Goal: Task Accomplishment & Management: Use online tool/utility

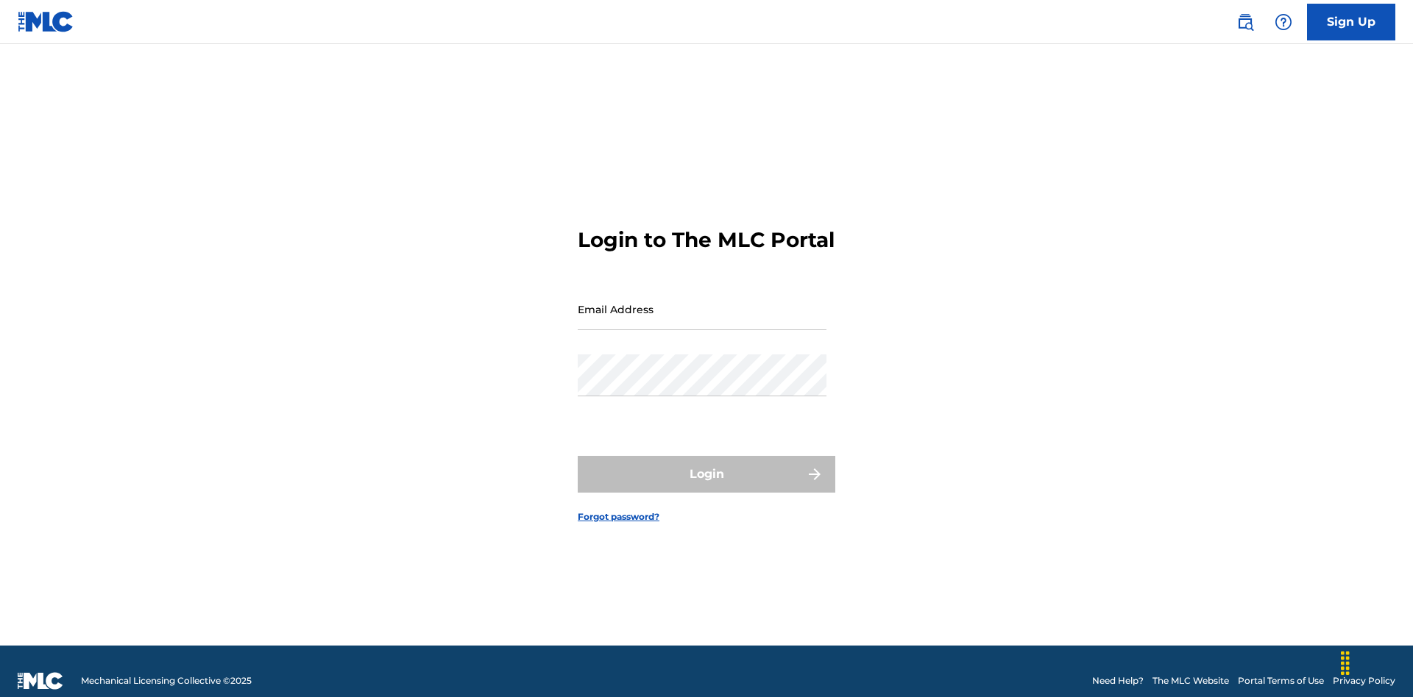
scroll to position [19, 0]
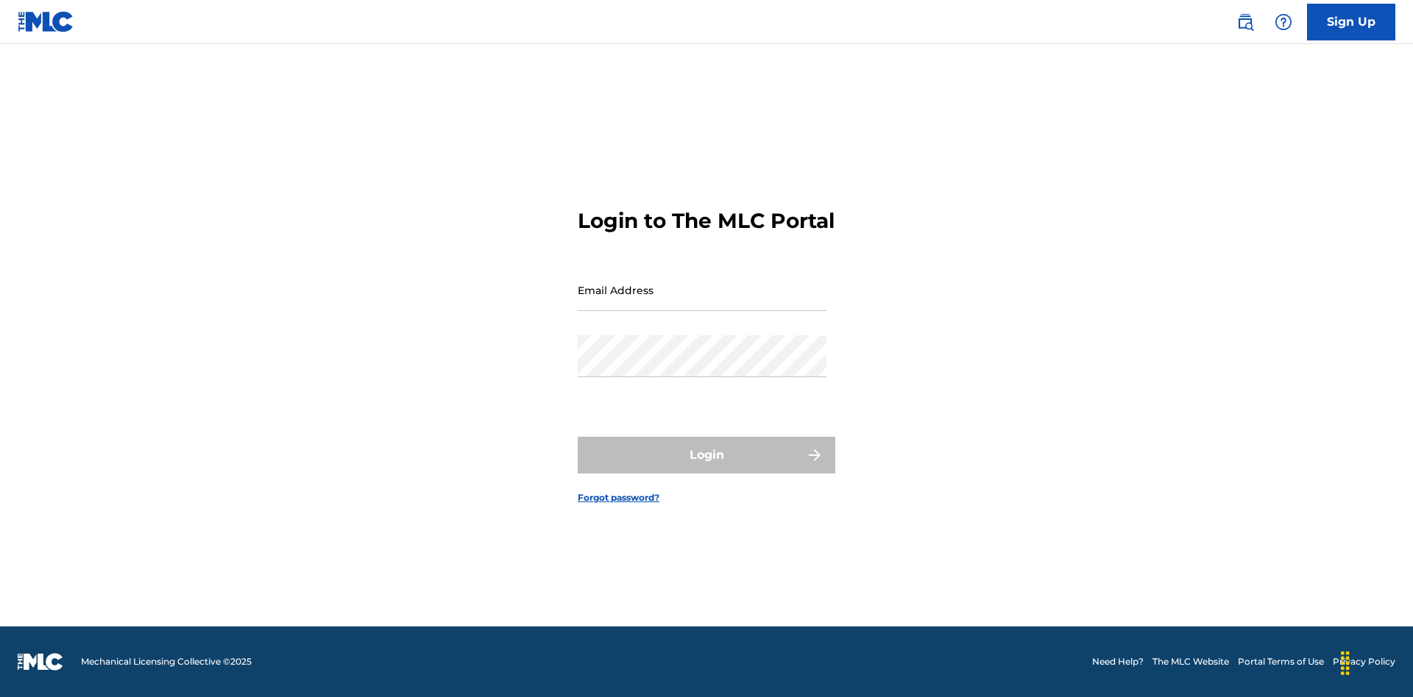
click at [702, 302] on input "Email Address" at bounding box center [702, 290] width 249 height 42
type input "Duke.McTesterson@gmail.com"
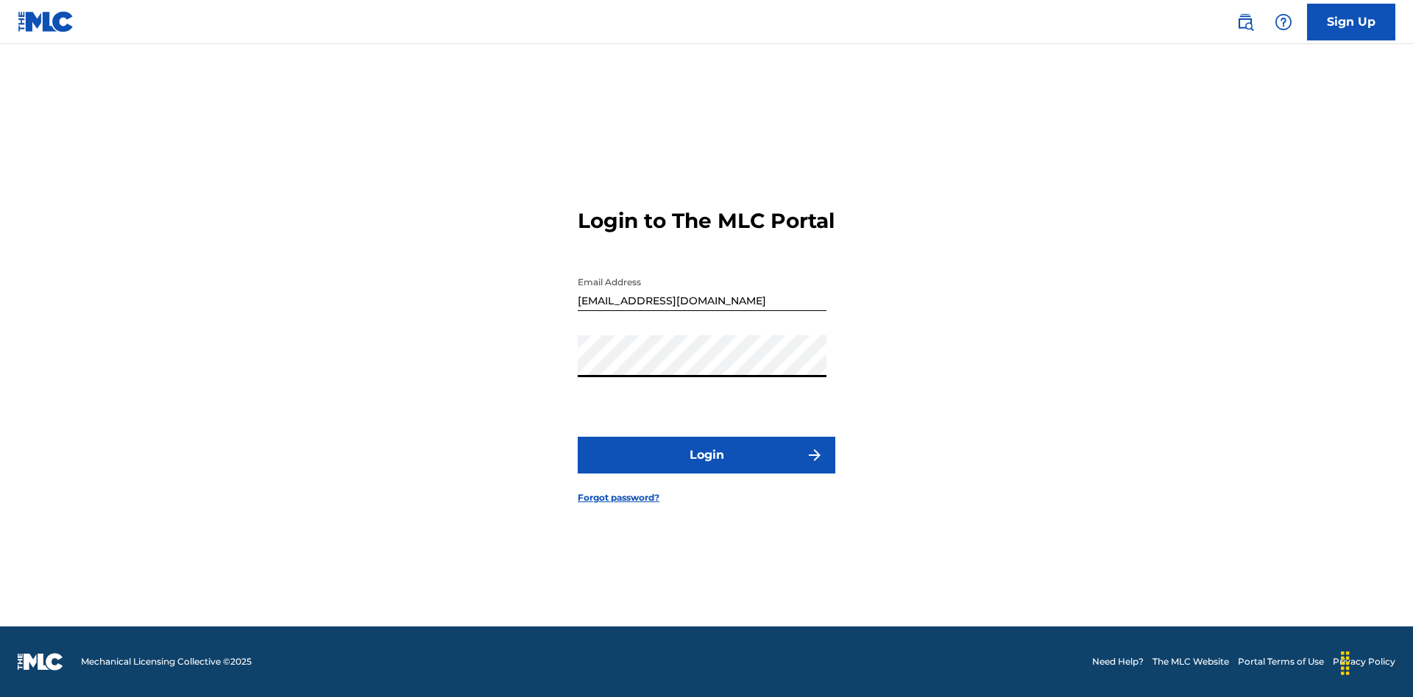
click at [706, 468] on button "Login" at bounding box center [706, 455] width 257 height 37
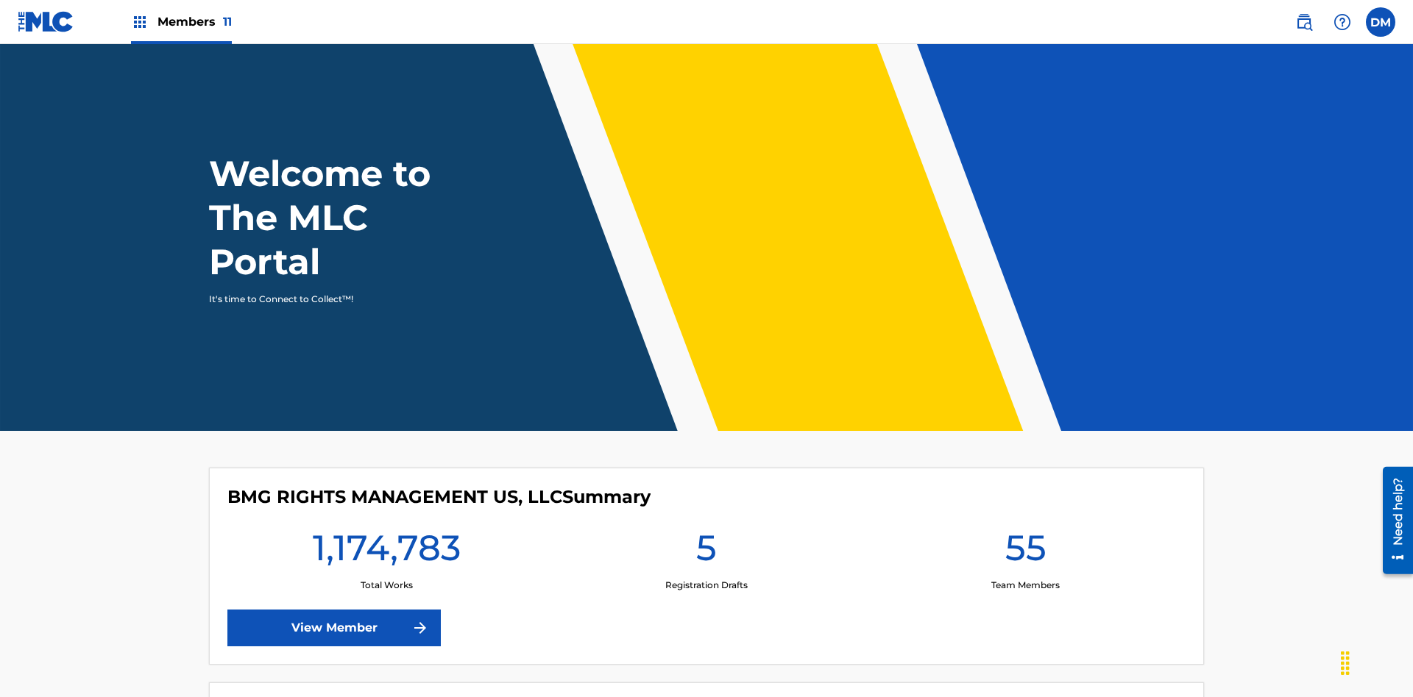
scroll to position [63, 0]
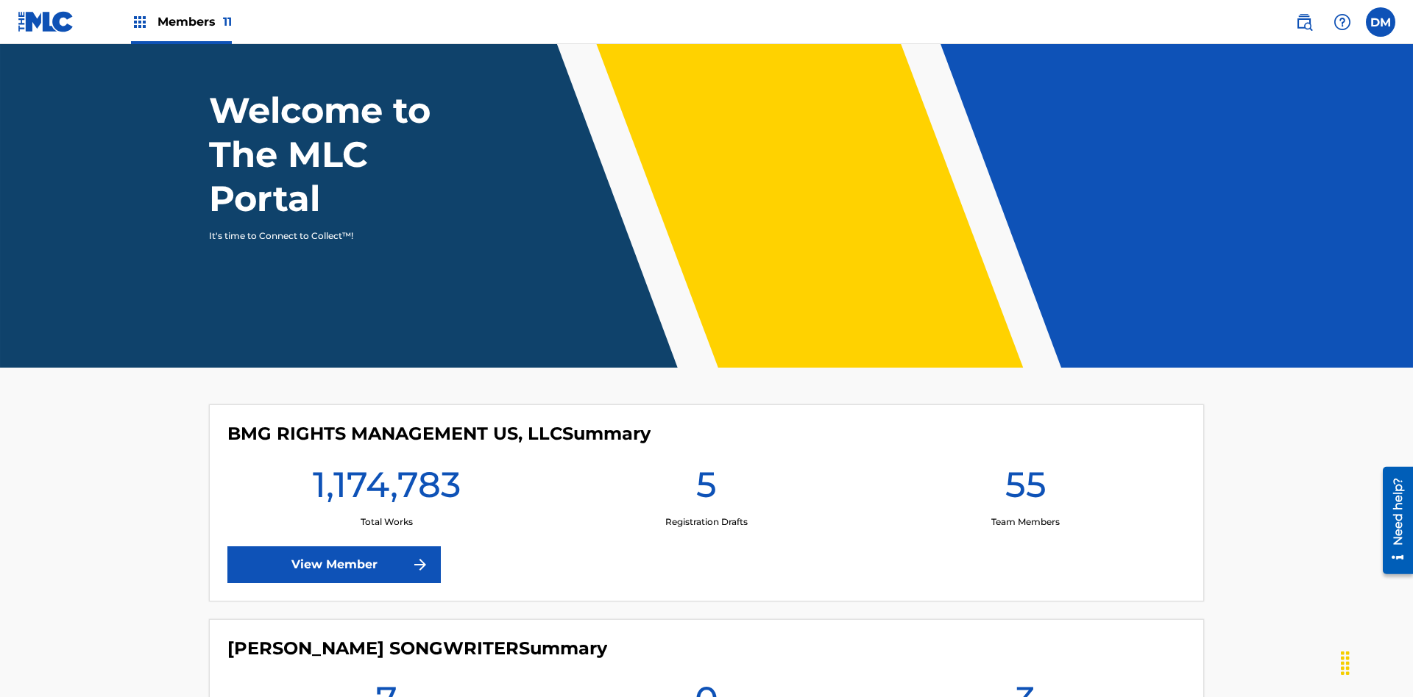
click at [181, 21] on span "Members 11" at bounding box center [194, 21] width 74 height 17
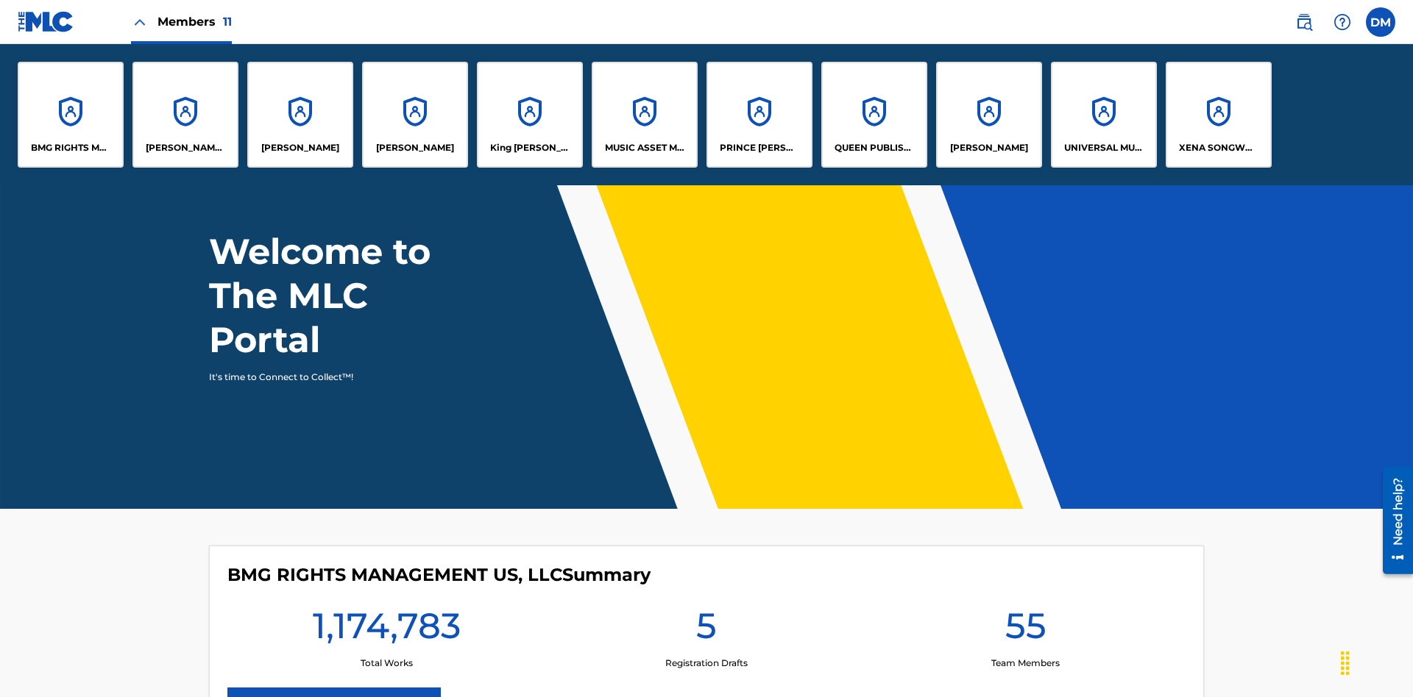
scroll to position [0, 0]
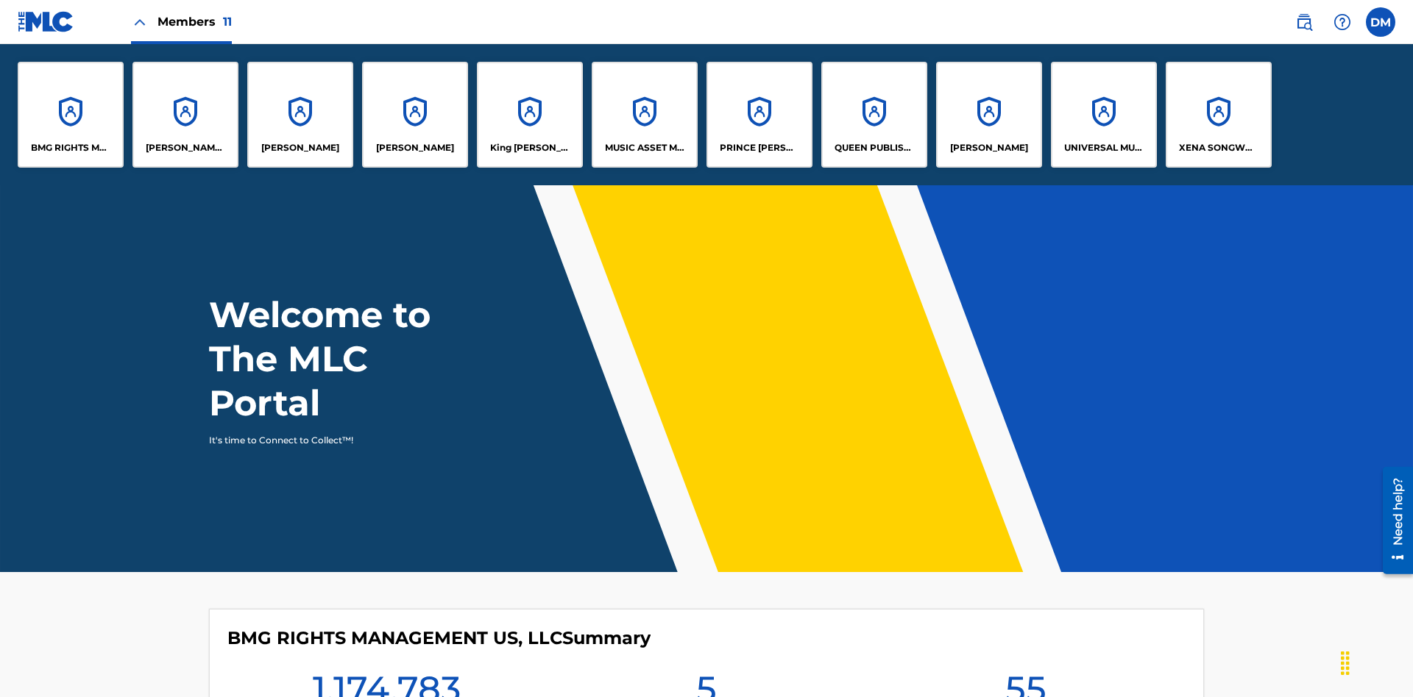
click at [529, 148] on p "King McTesterson" at bounding box center [530, 147] width 80 height 13
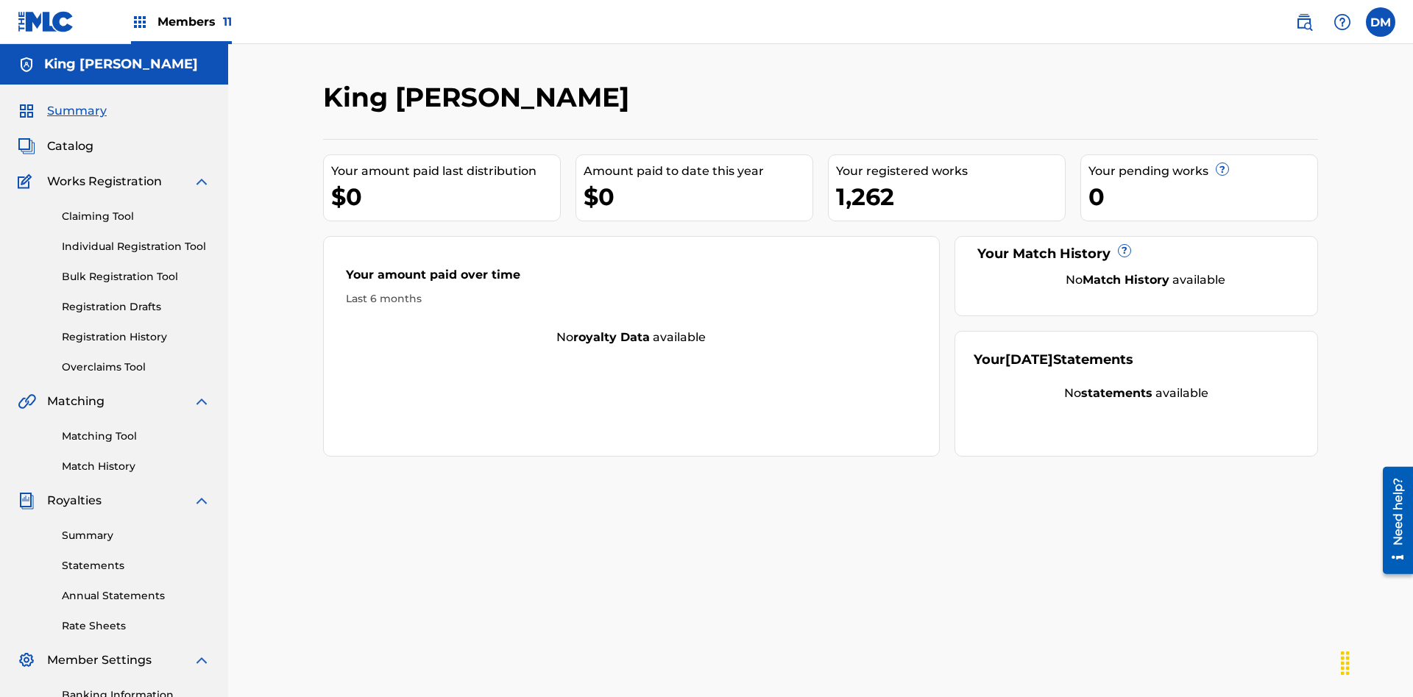
click at [136, 209] on link "Claiming Tool" at bounding box center [136, 216] width 149 height 15
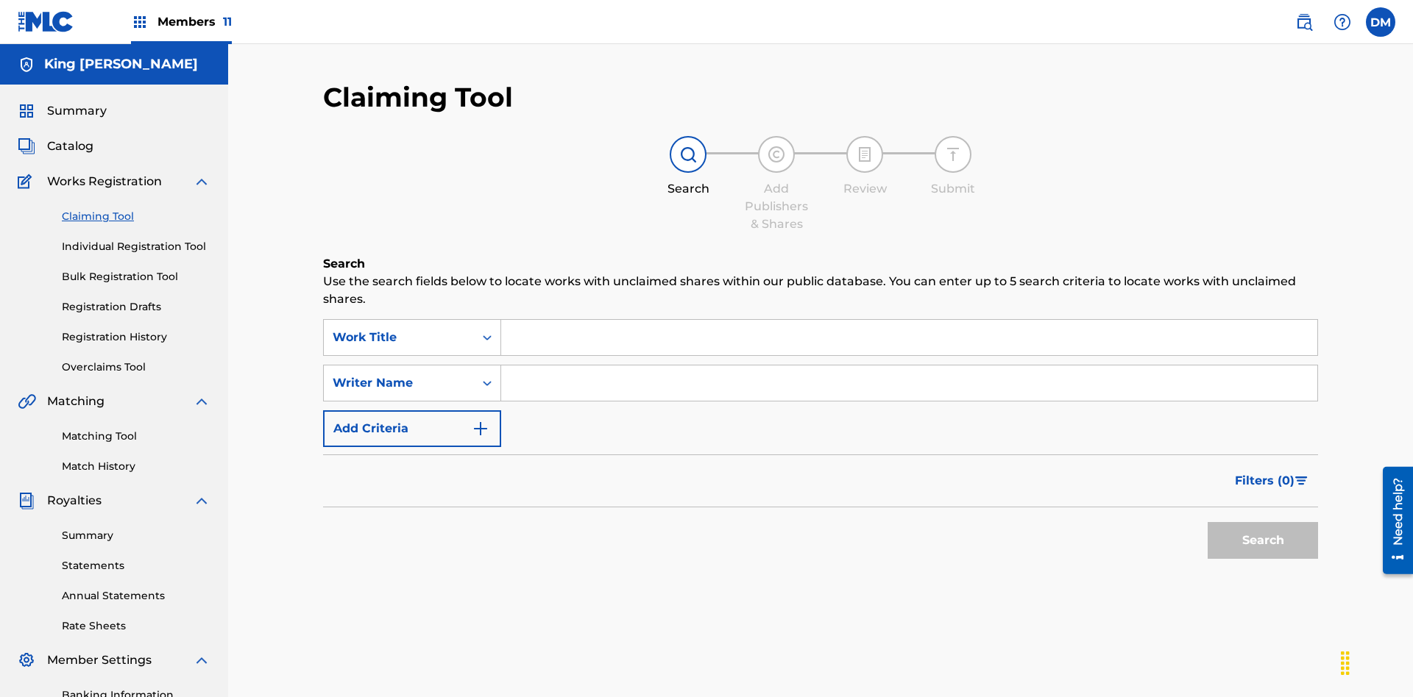
scroll to position [215, 0]
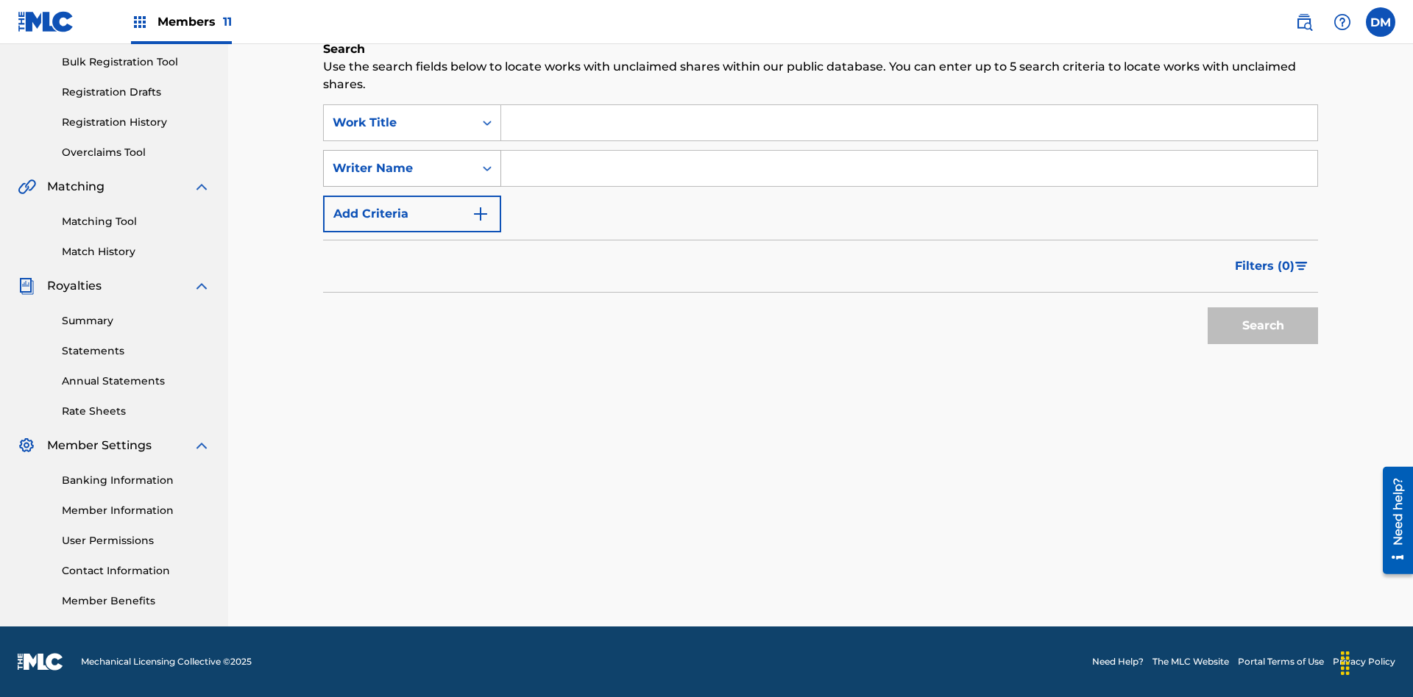
click at [399, 168] on div "Writer Name" at bounding box center [399, 169] width 132 height 18
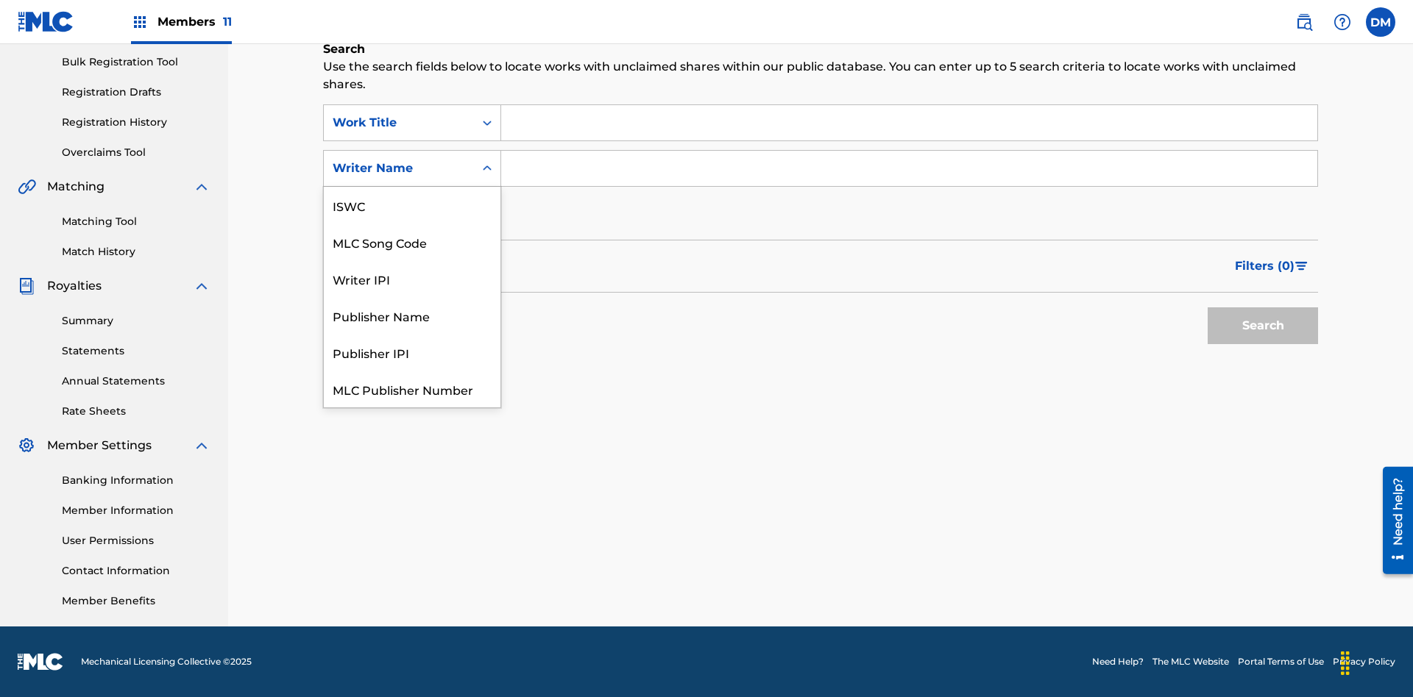
scroll to position [37, 0]
click at [412, 205] on div "MLC Song Code" at bounding box center [412, 205] width 177 height 37
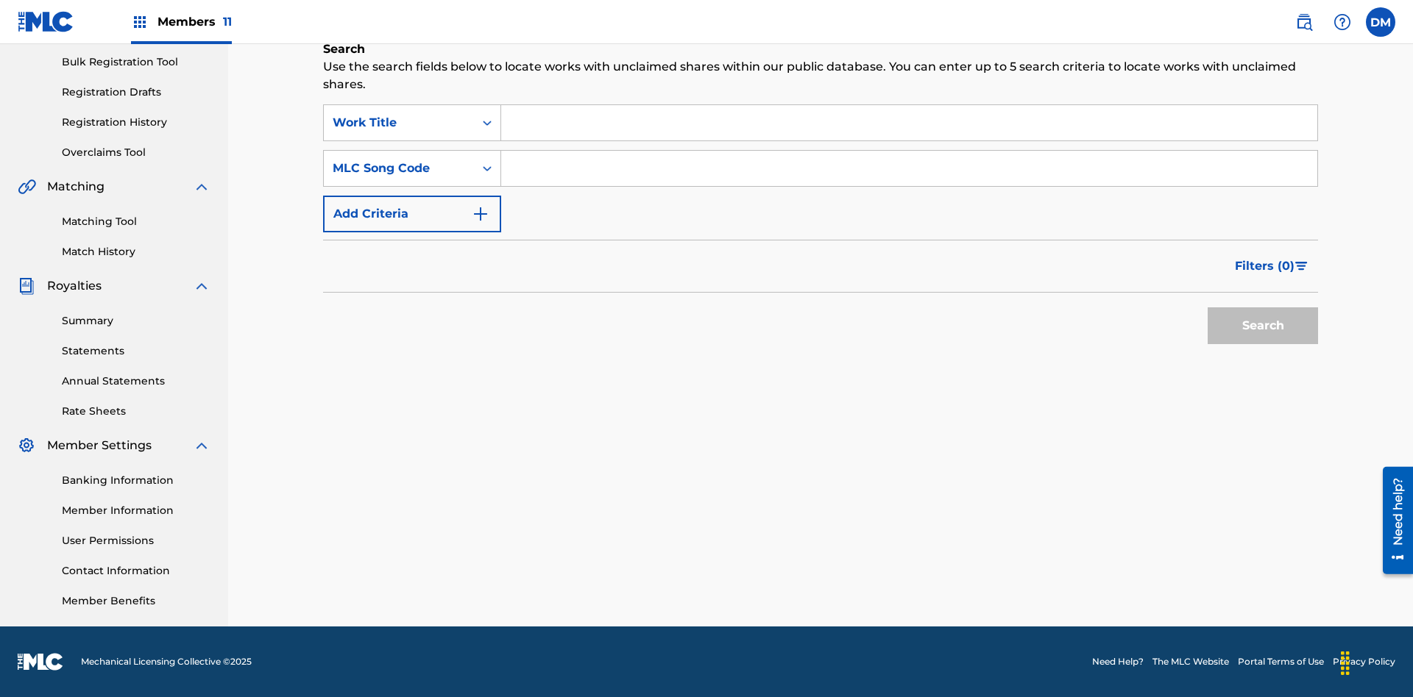
click at [909, 168] on input "Search Form" at bounding box center [909, 168] width 816 height 35
type input "RB0ZOJ"
click at [1262, 326] on button "Search" at bounding box center [1262, 326] width 110 height 37
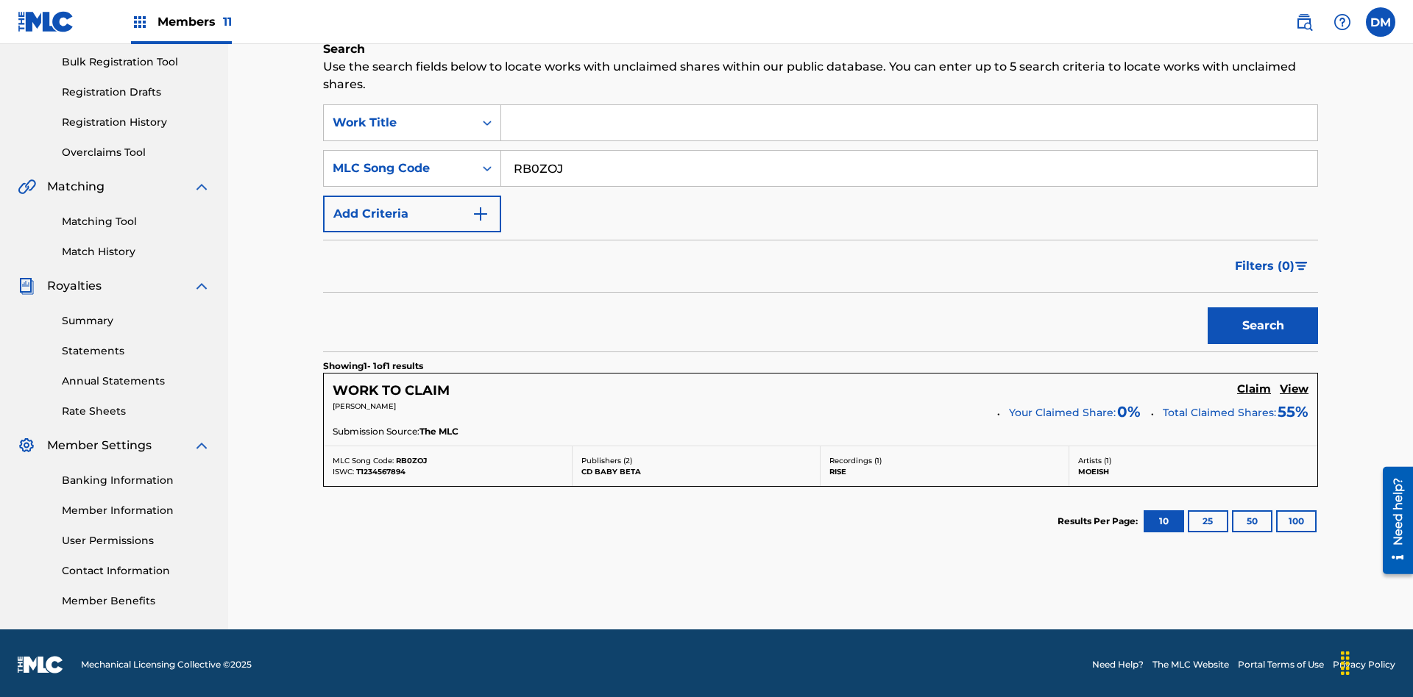
click at [1254, 386] on h5 "Claim" at bounding box center [1254, 390] width 34 height 14
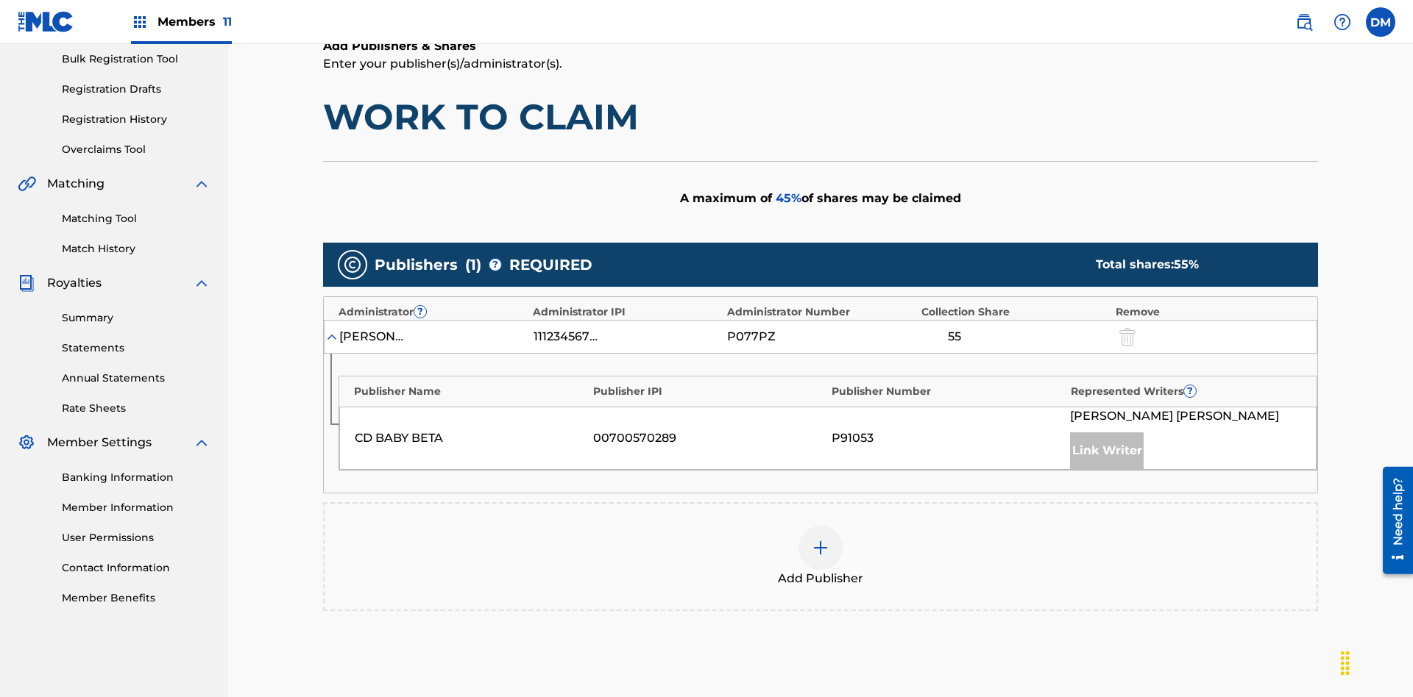
click at [820, 539] on img at bounding box center [820, 548] width 18 height 18
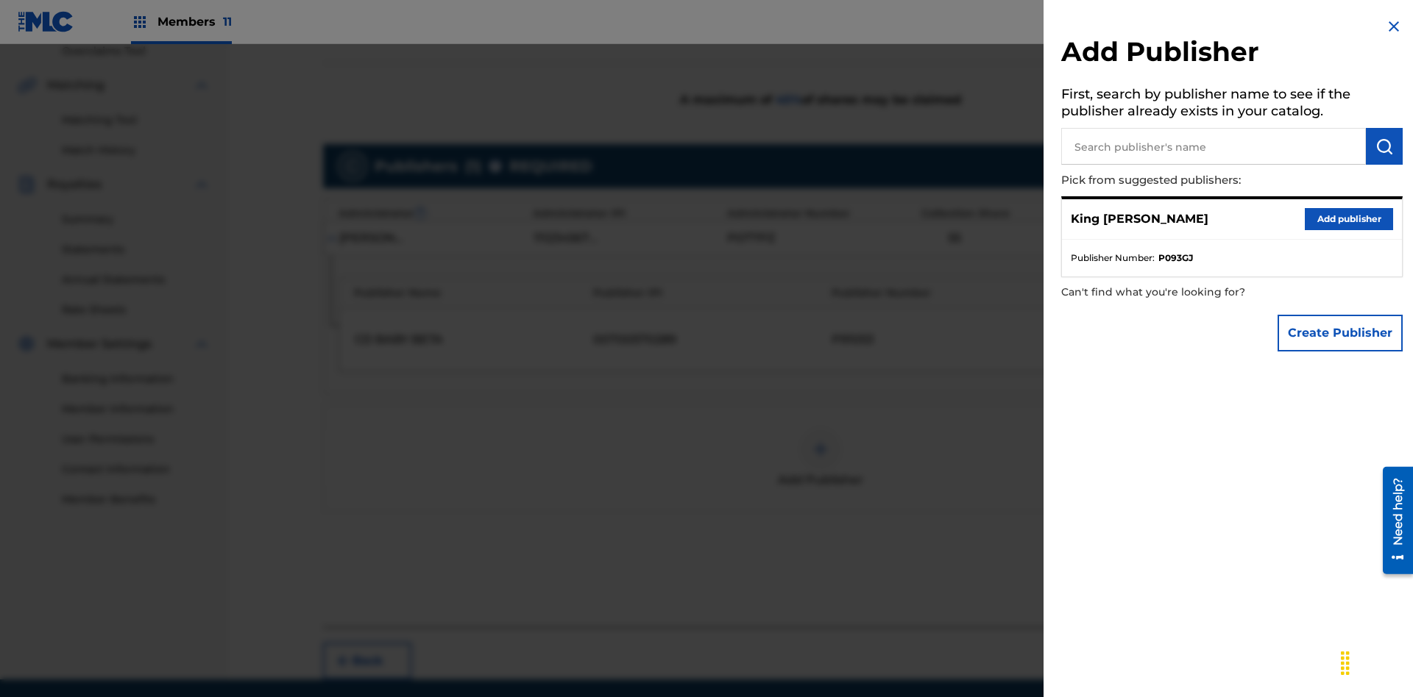
click at [1213, 146] on input "text" at bounding box center [1213, 146] width 305 height 37
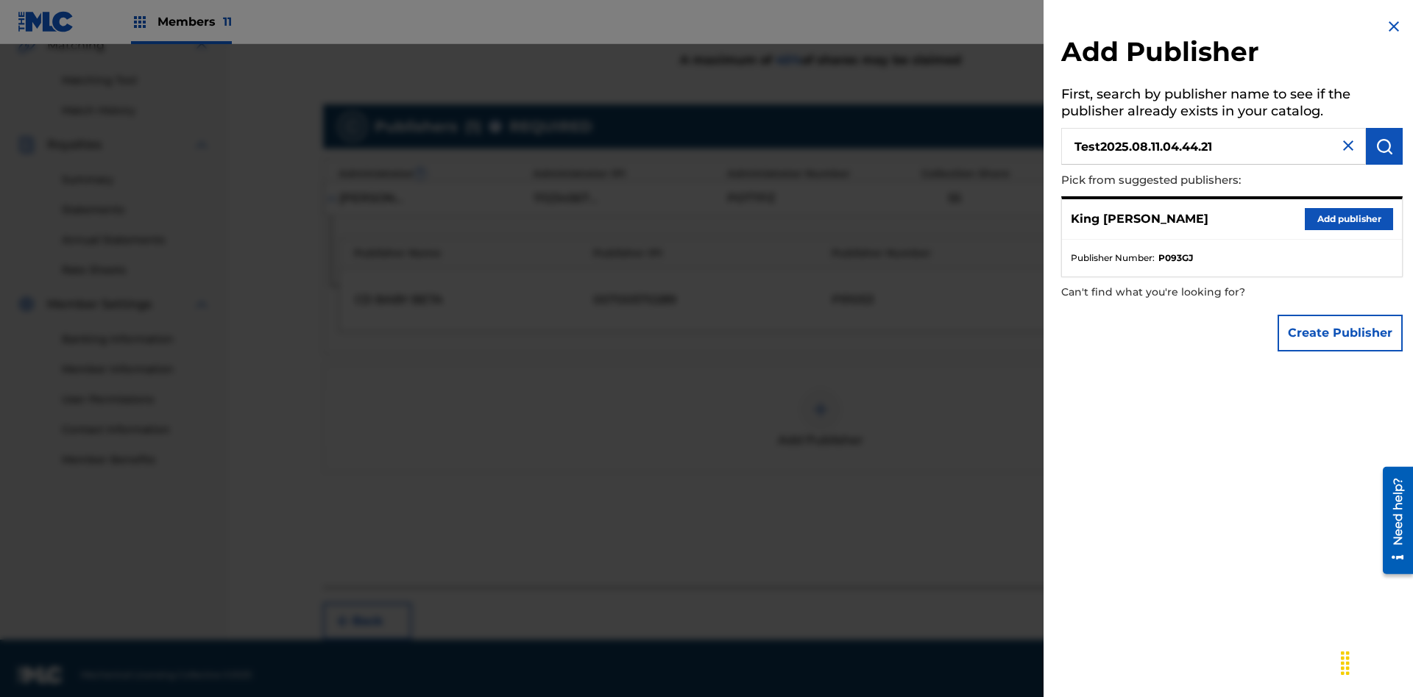
type input "Test2025.08.11.04.44.21"
click at [1384, 146] on img "submit" at bounding box center [1384, 147] width 18 height 18
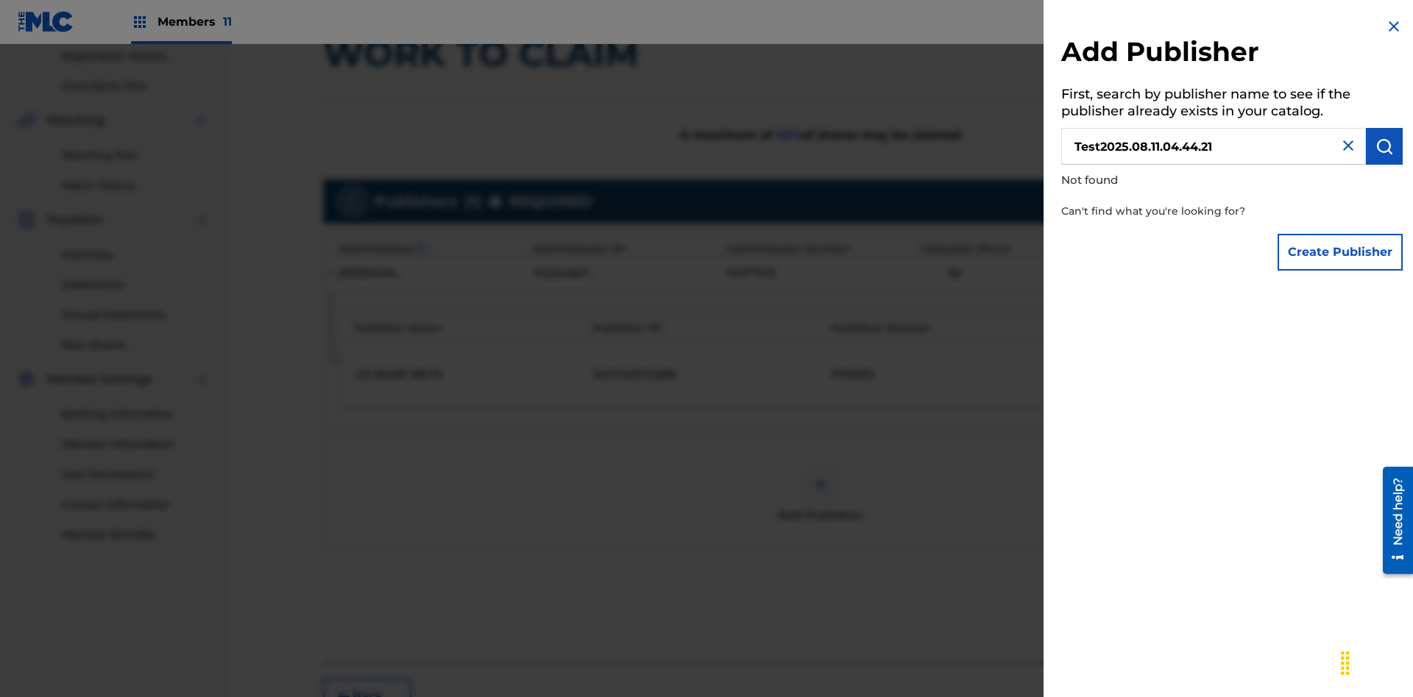
click at [1340, 252] on button "Create Publisher" at bounding box center [1339, 252] width 125 height 37
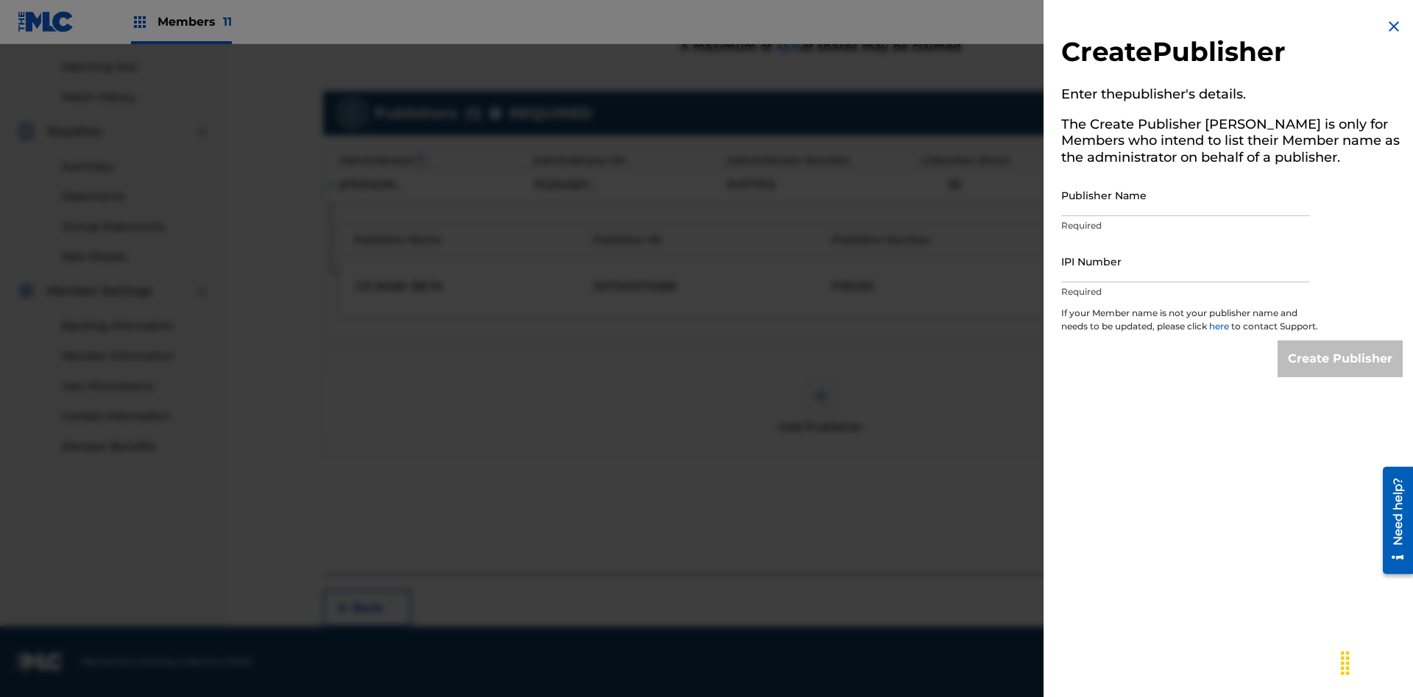
click at [1185, 195] on input "Publisher Name" at bounding box center [1185, 195] width 249 height 42
type input "Test2025.08.11.04.44.25"
click at [1185, 261] on input "IPI Number" at bounding box center [1185, 262] width 249 height 42
click at [1340, 372] on input "Create Publisher" at bounding box center [1339, 359] width 125 height 37
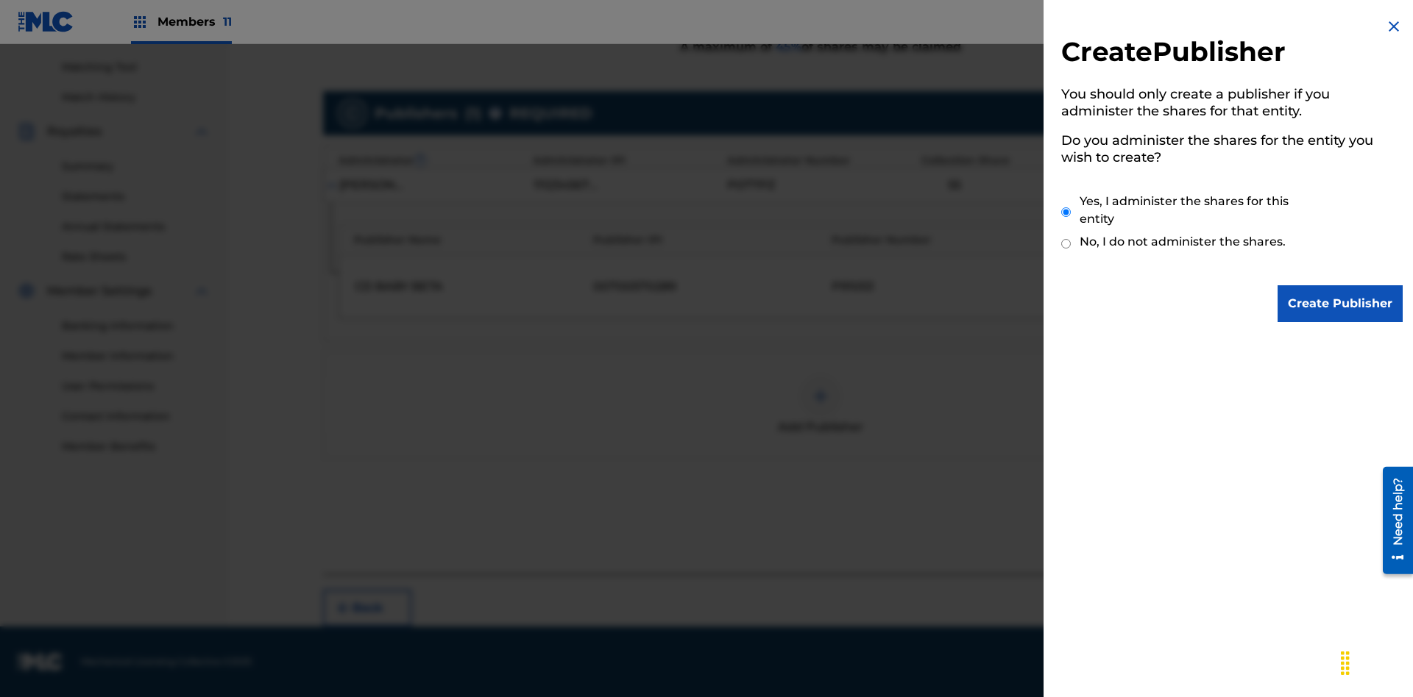
click at [1066, 212] on input "Yes, I administer the shares for this entity" at bounding box center [1066, 212] width 10 height 32
click at [1340, 304] on input "Create Publisher" at bounding box center [1339, 303] width 125 height 37
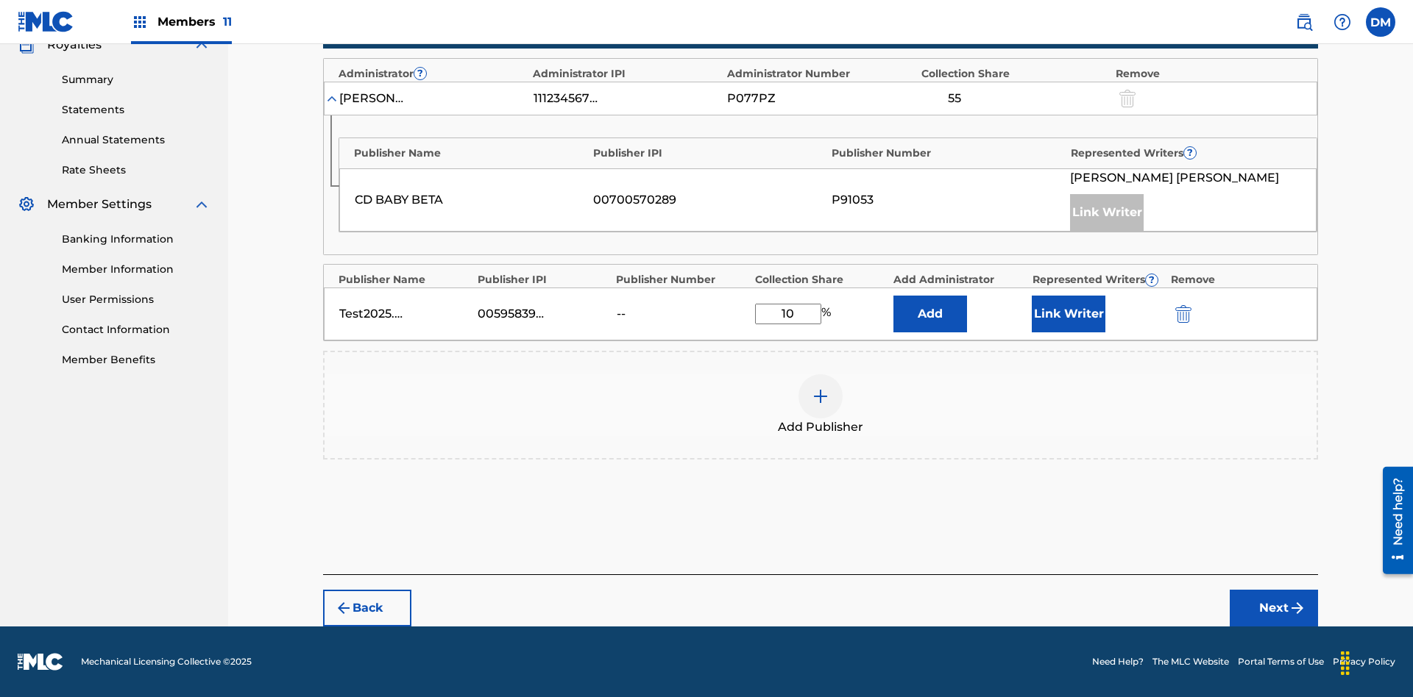
type input "10"
click at [1068, 314] on button "Link Writer" at bounding box center [1068, 314] width 74 height 37
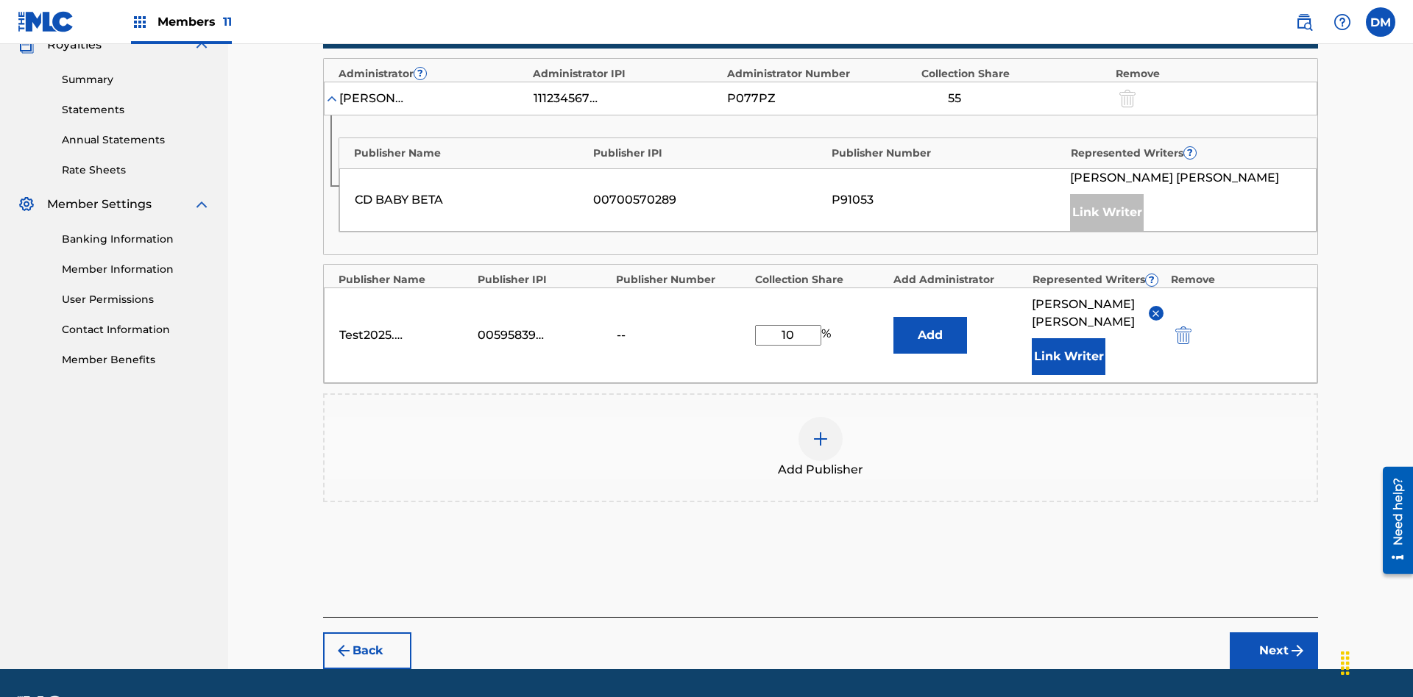
click at [1068, 338] on button "Link Writer" at bounding box center [1068, 356] width 74 height 37
click at [930, 317] on button "Add" at bounding box center [930, 335] width 74 height 37
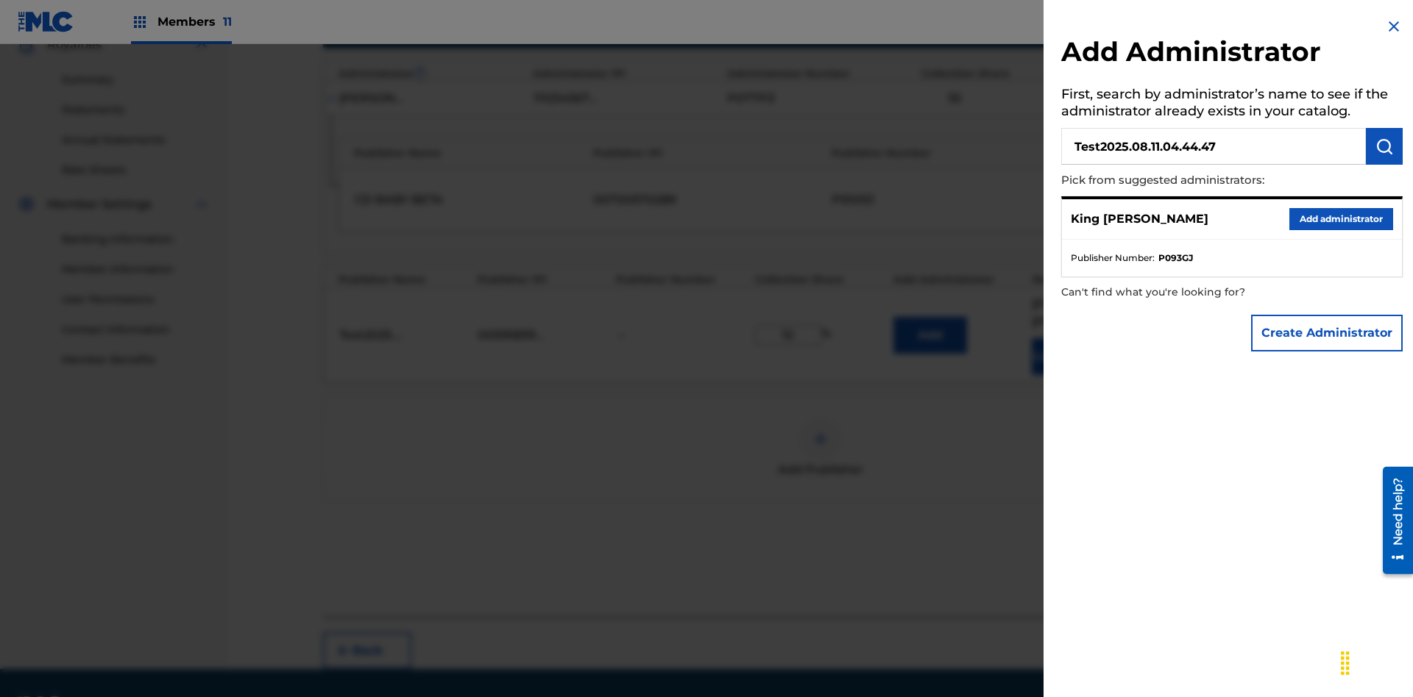
type input "Test2025.08.11.04.44.47"
click at [1384, 146] on img "submit" at bounding box center [1384, 147] width 18 height 18
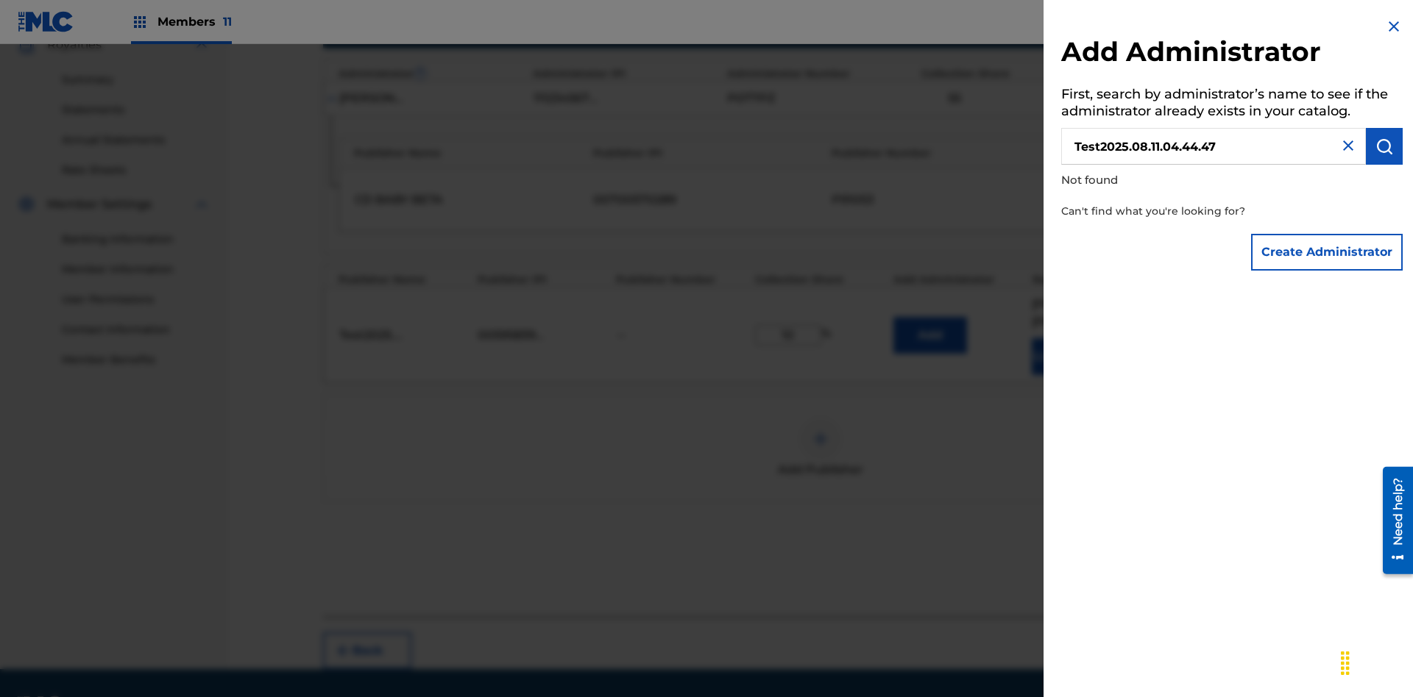
click at [1327, 252] on button "Create Administrator" at bounding box center [1327, 252] width 152 height 37
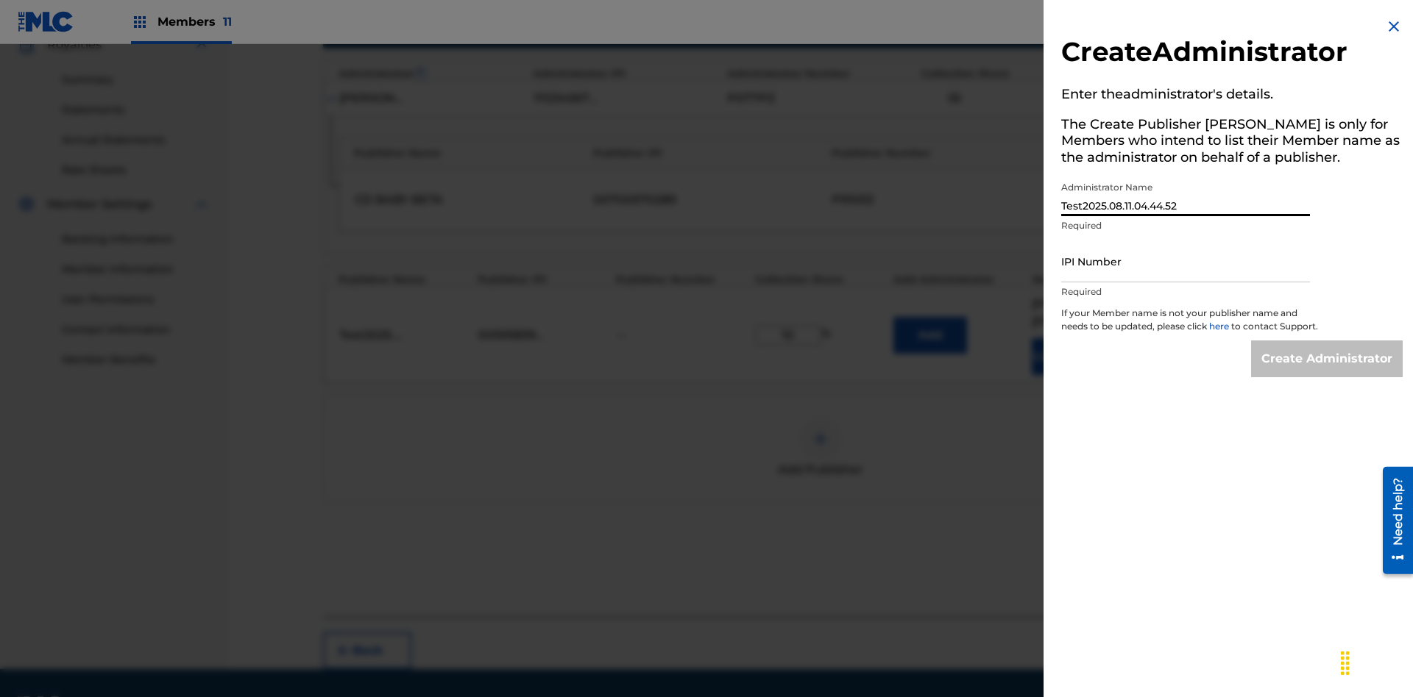
click at [1185, 261] on input "IPI Number" at bounding box center [1185, 262] width 249 height 42
click at [1327, 372] on input "Create Administrator" at bounding box center [1327, 359] width 152 height 37
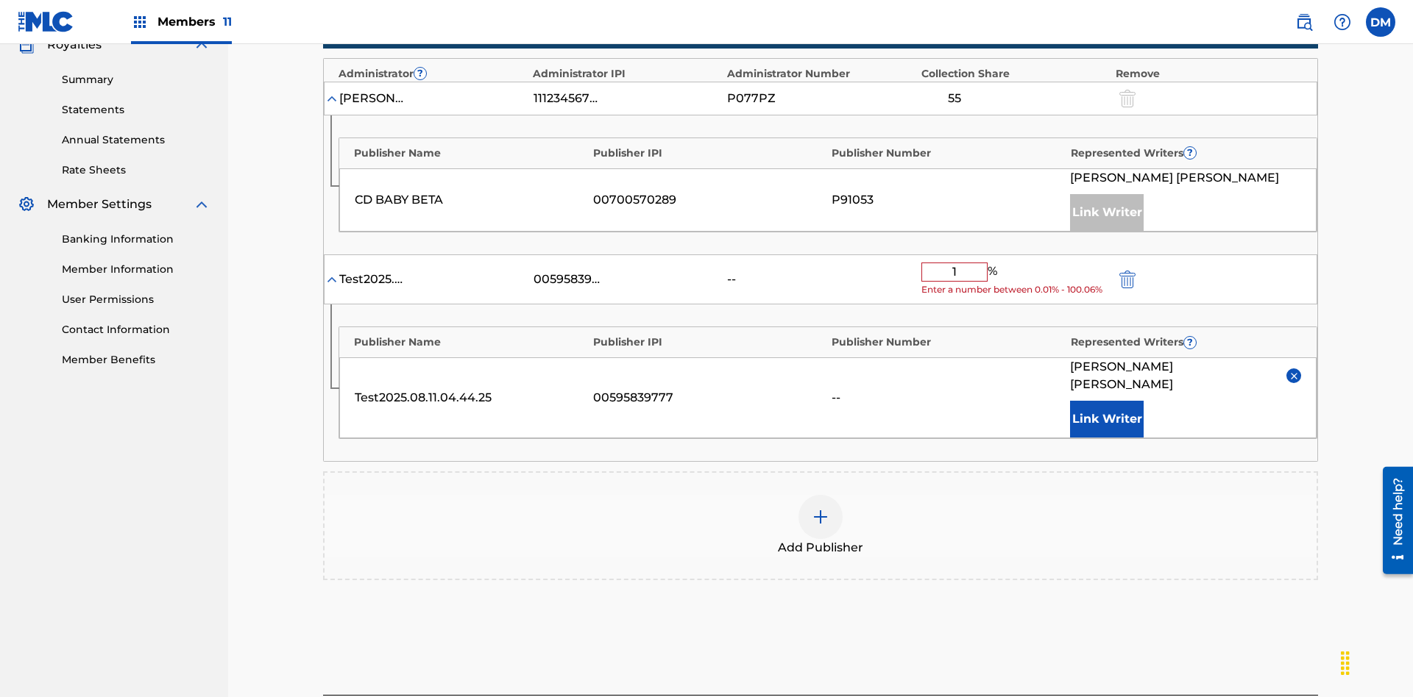
type input "10"
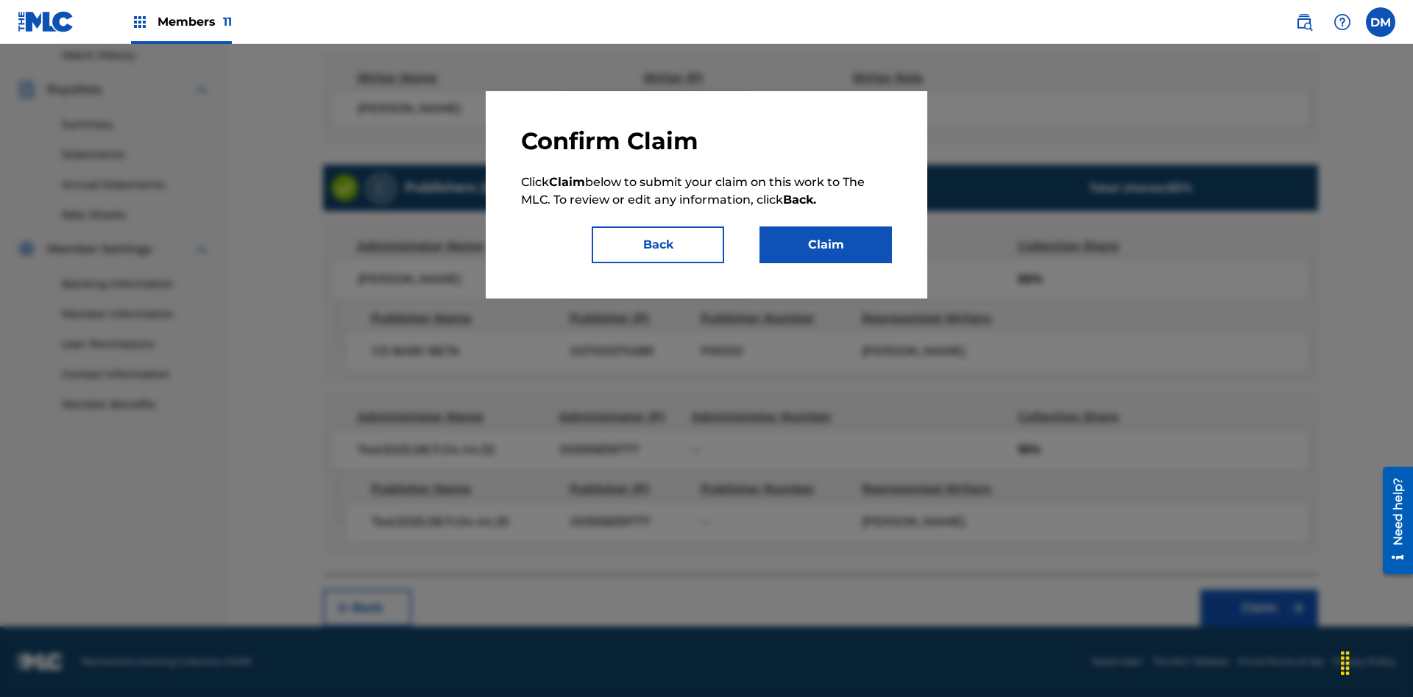
click at [825, 245] on button "Claim" at bounding box center [825, 245] width 132 height 37
